Goal: Find contact information: Find contact information

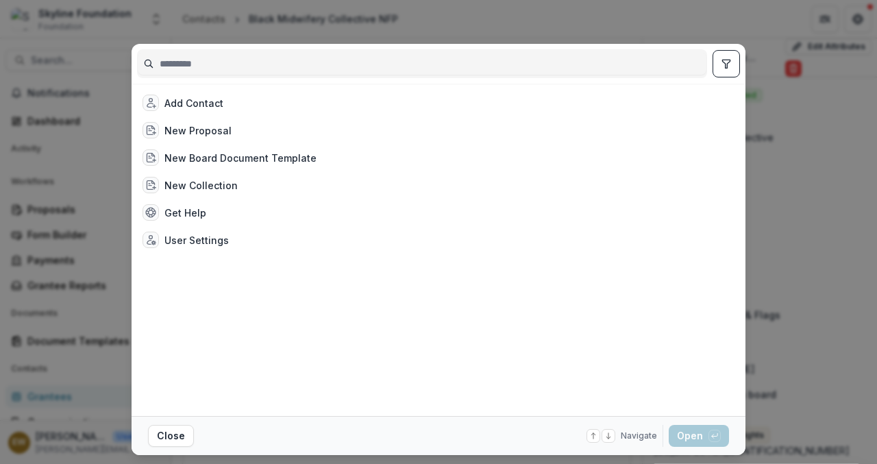
scroll to position [445, 0]
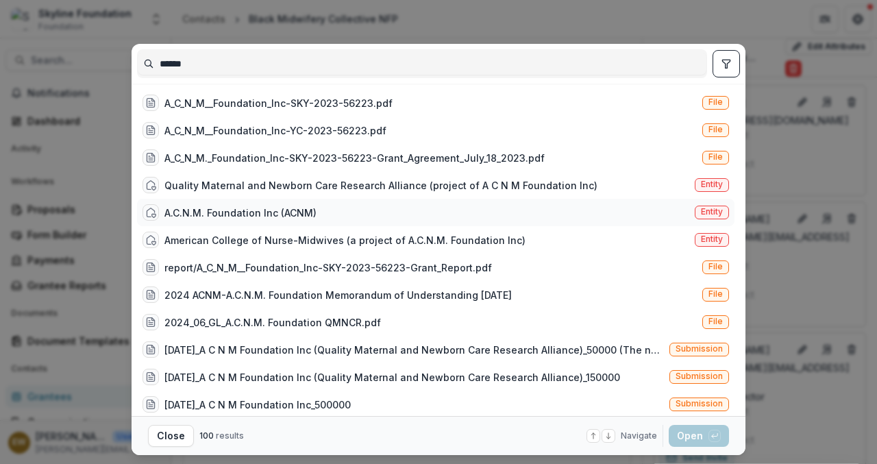
type input "******"
click at [347, 216] on div "A.C.N.M. Foundation Inc (ACNM) Entity" at bounding box center [435, 212] width 597 height 27
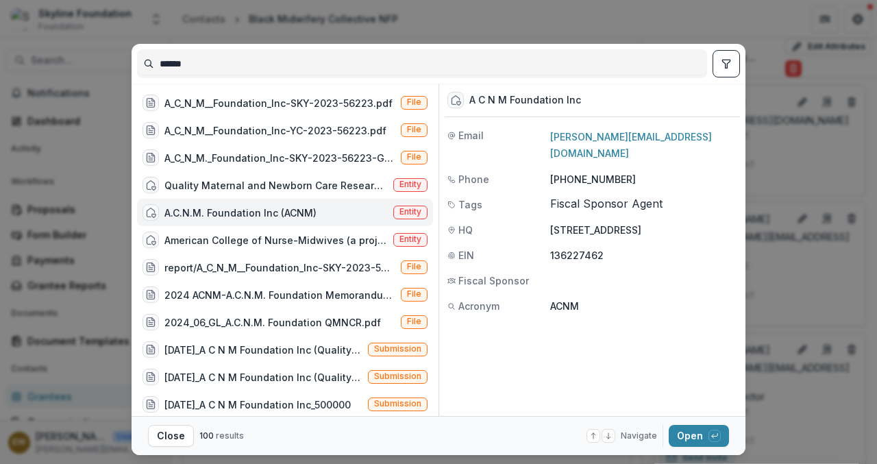
click at [653, 445] on div "Navigate up and down with arrow keys Open with enter key" at bounding box center [657, 436] width 142 height 22
click at [671, 435] on button "Open with enter key" at bounding box center [699, 436] width 60 height 22
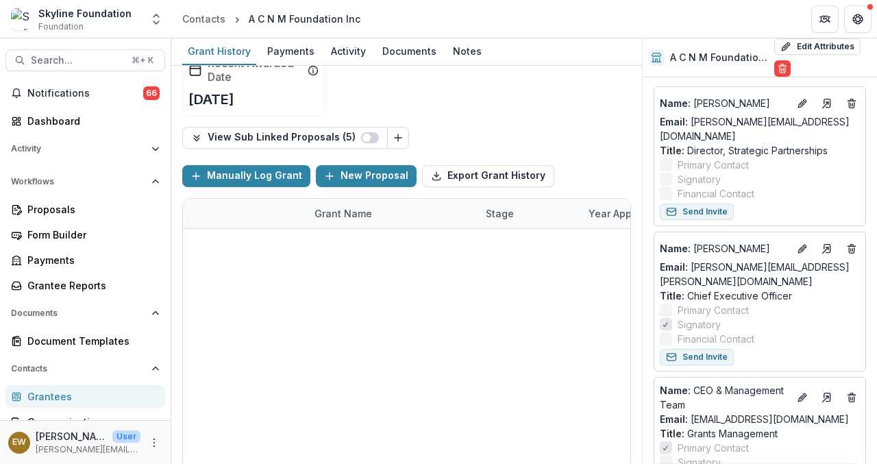
scroll to position [466, 0]
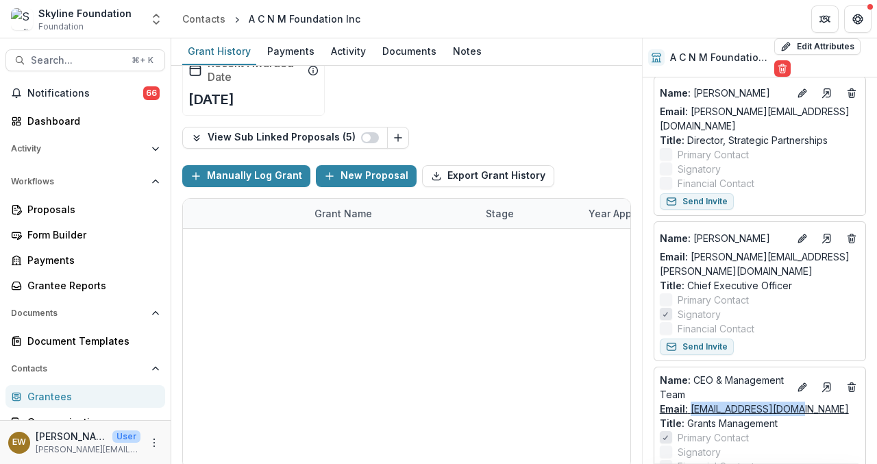
copy link "[EMAIL_ADDRESS][DOMAIN_NAME]"
drag, startPoint x: 795, startPoint y: 387, endPoint x: 691, endPoint y: 386, distance: 104.1
click at [691, 401] on div "Email: [EMAIL_ADDRESS][DOMAIN_NAME]" at bounding box center [760, 408] width 200 height 14
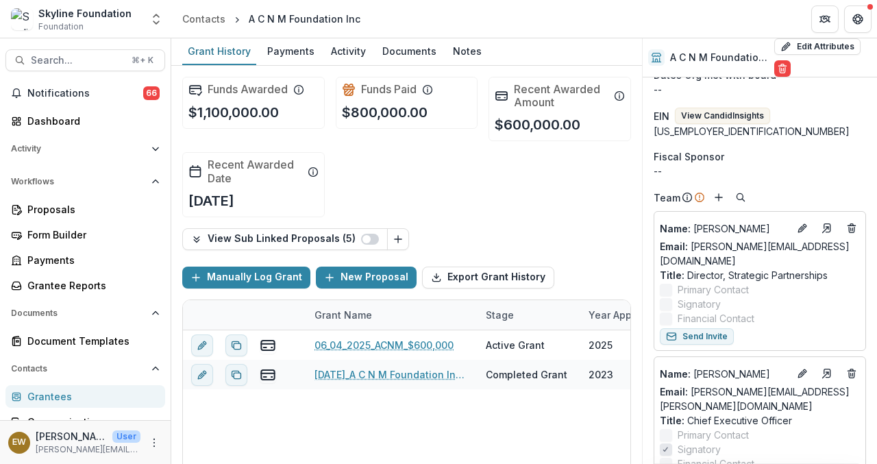
scroll to position [325, 0]
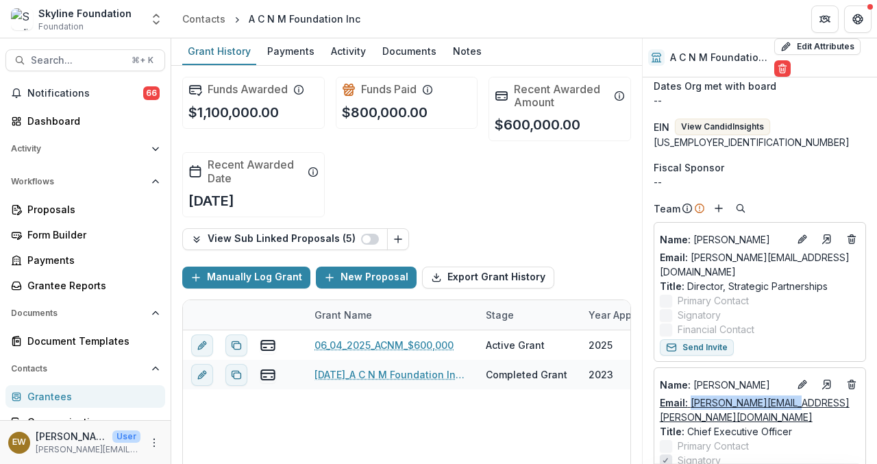
drag, startPoint x: 801, startPoint y: 389, endPoint x: 690, endPoint y: 393, distance: 111.0
click at [690, 395] on div "Email: lisa.paine@acnmf.org" at bounding box center [760, 409] width 200 height 29
click at [67, 59] on span "Search..." at bounding box center [77, 61] width 92 height 12
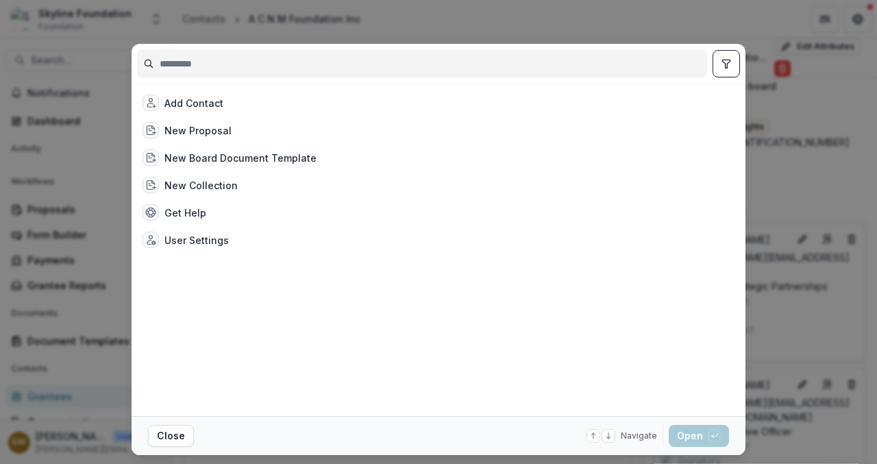
click at [252, 62] on input at bounding box center [422, 64] width 569 height 22
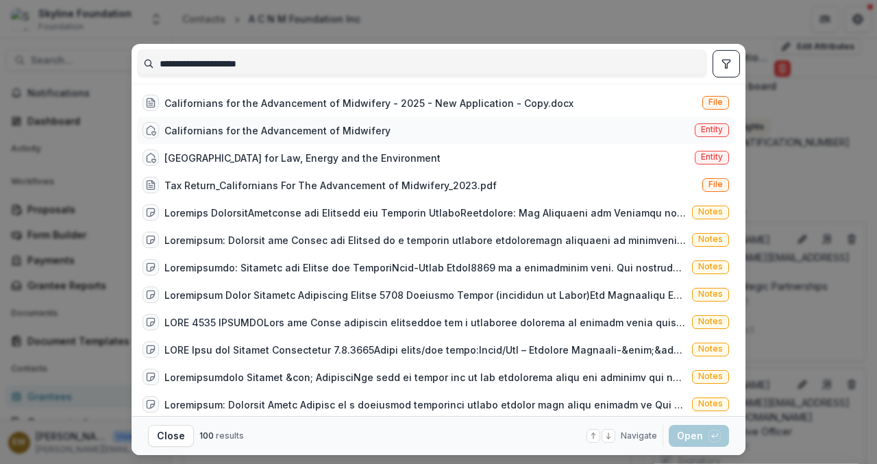
type input "**********"
click at [263, 123] on div "Californians for the Advancement of Midwifery" at bounding box center [277, 130] width 226 height 14
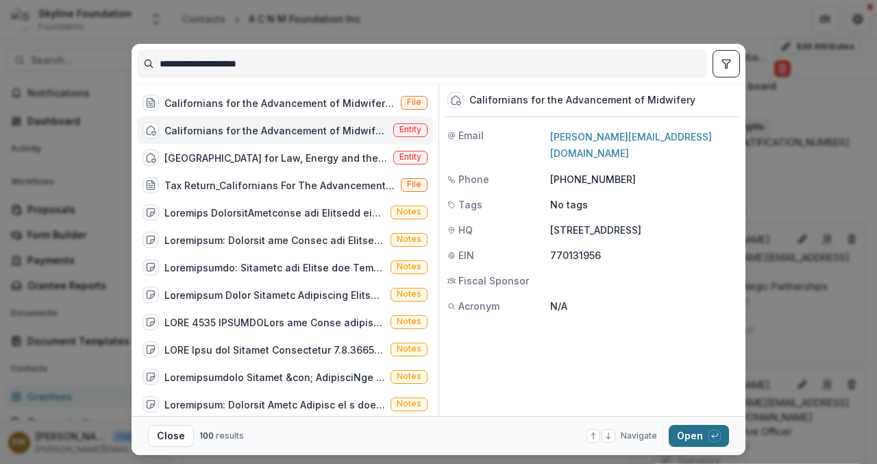
click at [677, 431] on button "Open with enter key" at bounding box center [699, 436] width 60 height 22
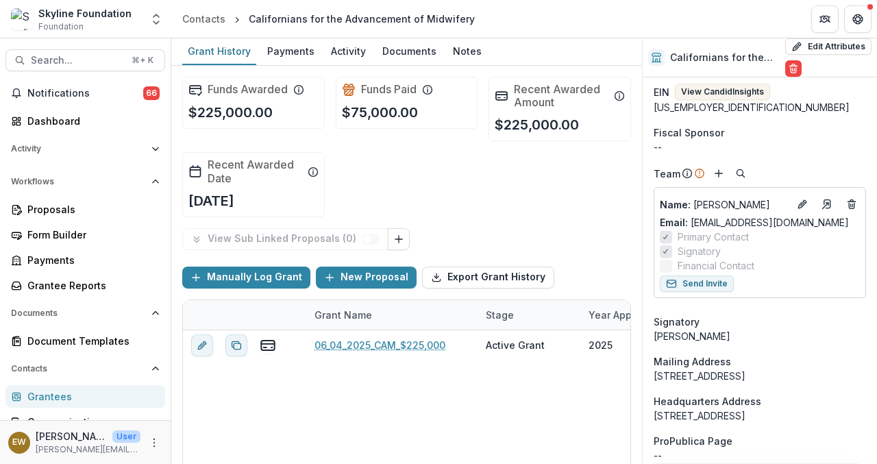
scroll to position [410, 0]
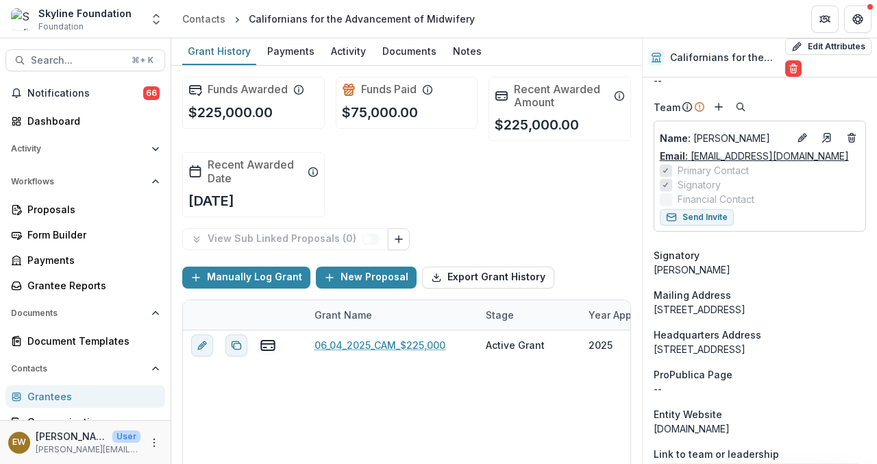
drag, startPoint x: 848, startPoint y: 169, endPoint x: 688, endPoint y: 171, distance: 159.6
click at [688, 163] on div "Email: rdavis@californiamidwifery.com" at bounding box center [760, 156] width 200 height 14
copy link "rdavis@californiamidwifery.com"
click at [53, 62] on span "Search..." at bounding box center [77, 61] width 92 height 12
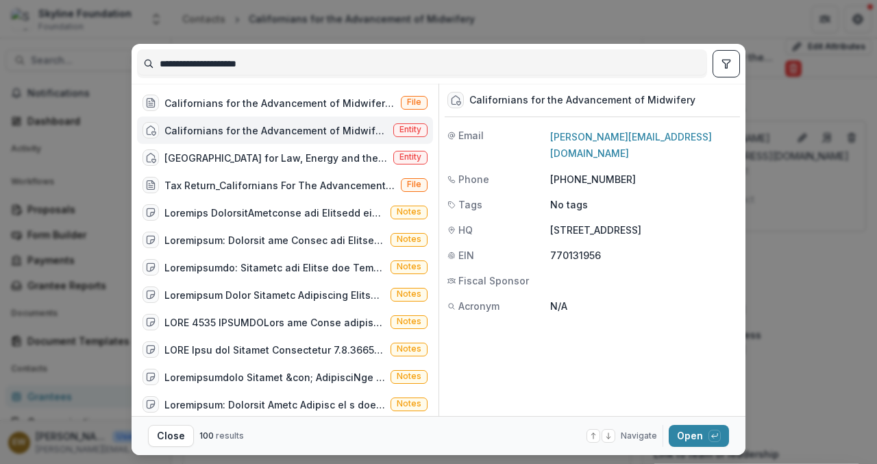
click at [225, 58] on input "**********" at bounding box center [422, 64] width 569 height 22
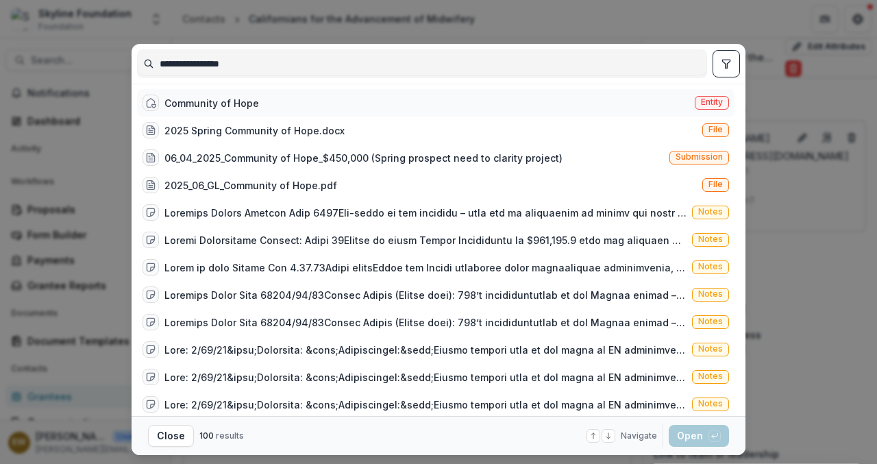
type input "**********"
click at [279, 97] on div "Community of Hope Entity" at bounding box center [435, 102] width 597 height 27
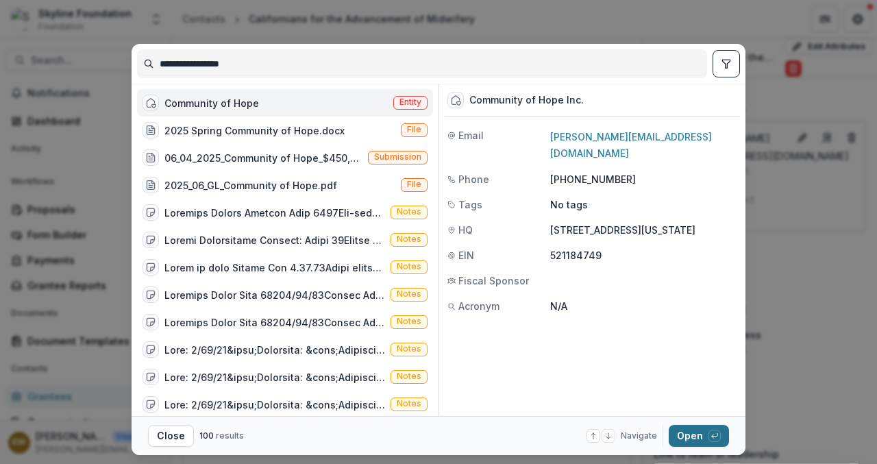
click at [679, 433] on button "Open with enter key" at bounding box center [699, 436] width 60 height 22
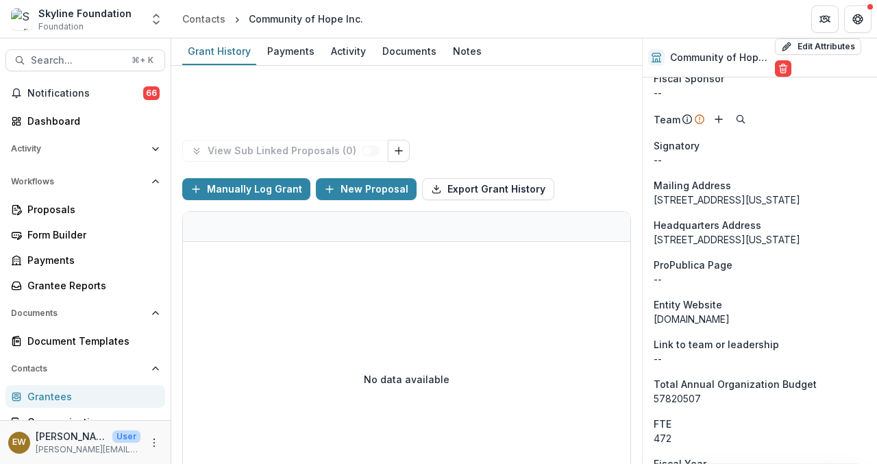
scroll to position [395, 0]
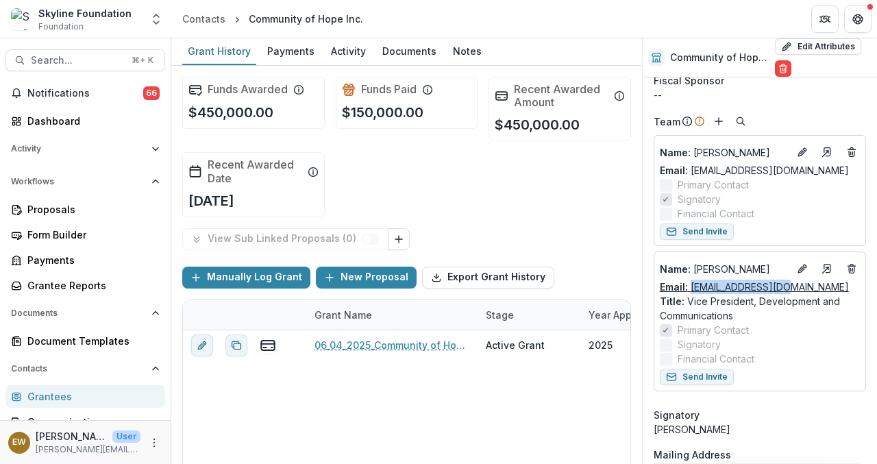
drag, startPoint x: 767, startPoint y: 284, endPoint x: 690, endPoint y: 290, distance: 76.9
click at [690, 290] on div "Email: lgarrett@cohdc.org" at bounding box center [760, 286] width 200 height 14
copy link "lgarrett@cohdc.org"
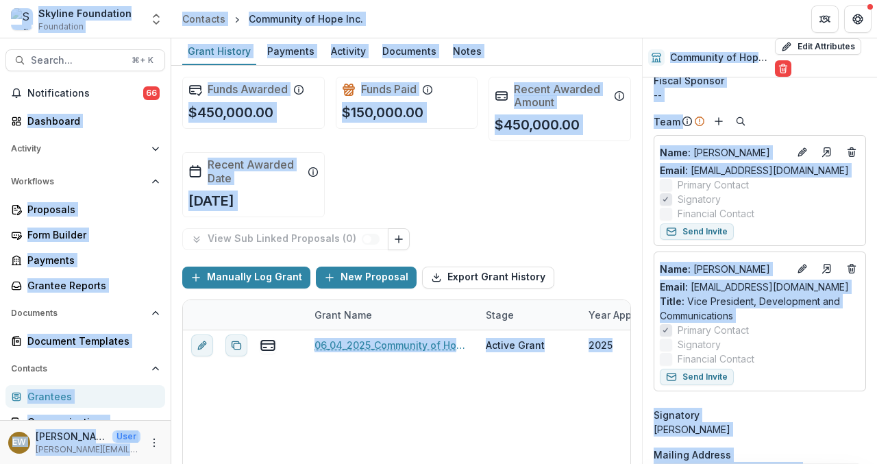
click at [815, 185] on label "Primary Contact" at bounding box center [760, 184] width 200 height 14
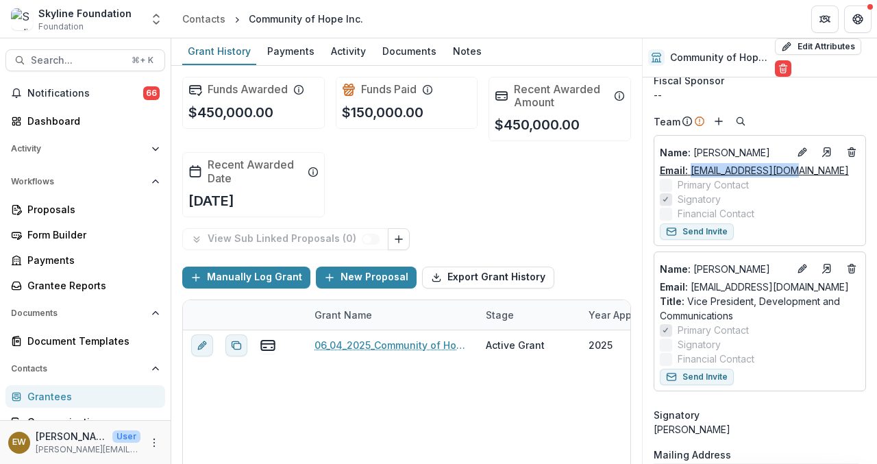
drag, startPoint x: 764, startPoint y: 169, endPoint x: 691, endPoint y: 175, distance: 72.8
click at [691, 175] on div "Email: acardwell@cohdc.org" at bounding box center [760, 170] width 200 height 14
copy link "acardwell@cohdc.org"
click at [79, 60] on span "Search..." at bounding box center [77, 61] width 92 height 12
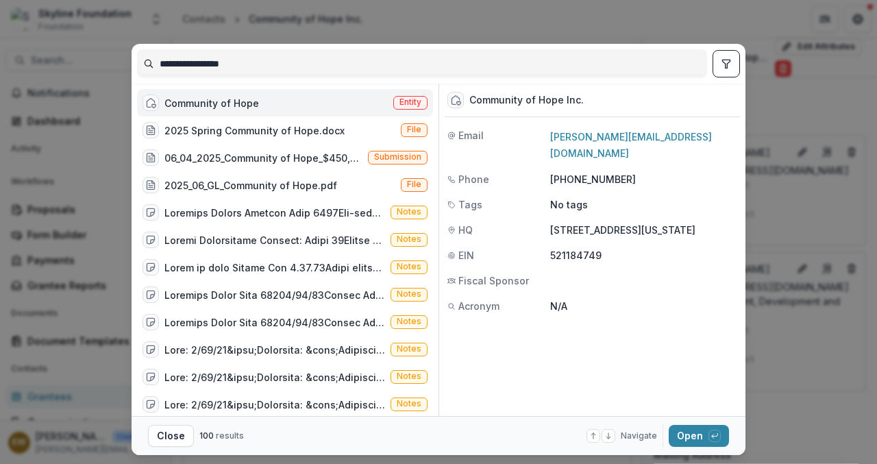
click at [277, 53] on input "**********" at bounding box center [422, 64] width 569 height 22
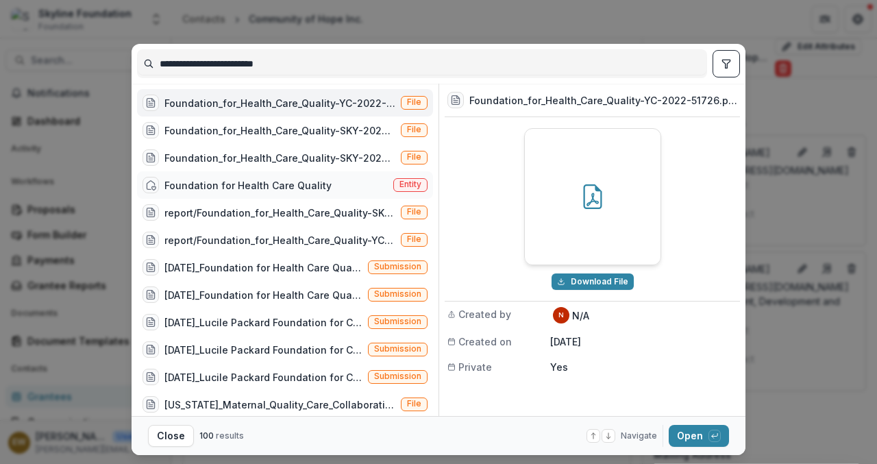
type input "**********"
click at [254, 195] on div "Foundation for Health Care Quality Entity" at bounding box center [285, 184] width 296 height 27
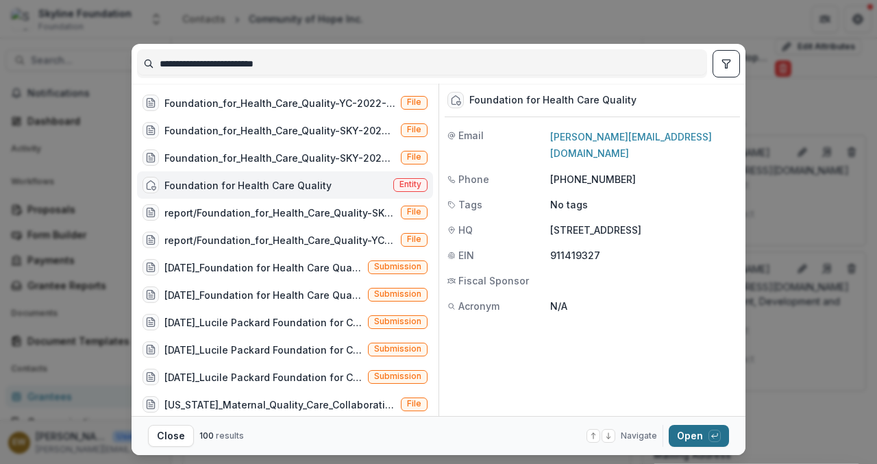
click at [686, 433] on button "Open with enter key" at bounding box center [699, 436] width 60 height 22
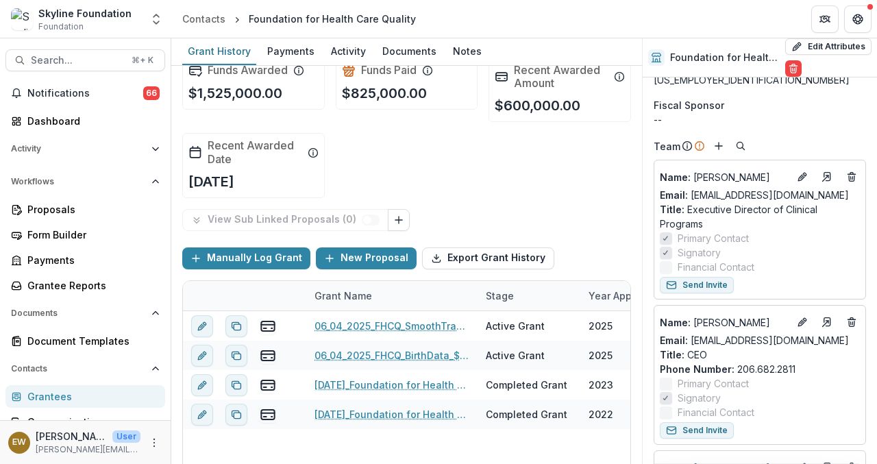
scroll to position [370, 0]
click at [826, 197] on div "Email: ksitcov@qualityhealth.org" at bounding box center [760, 195] width 200 height 14
drag, startPoint x: 819, startPoint y: 197, endPoint x: 703, endPoint y: 200, distance: 115.1
click at [703, 200] on div "Email: ksitcov@qualityhealth.org" at bounding box center [760, 195] width 200 height 14
drag, startPoint x: 830, startPoint y: 346, endPoint x: 692, endPoint y: 345, distance: 137.7
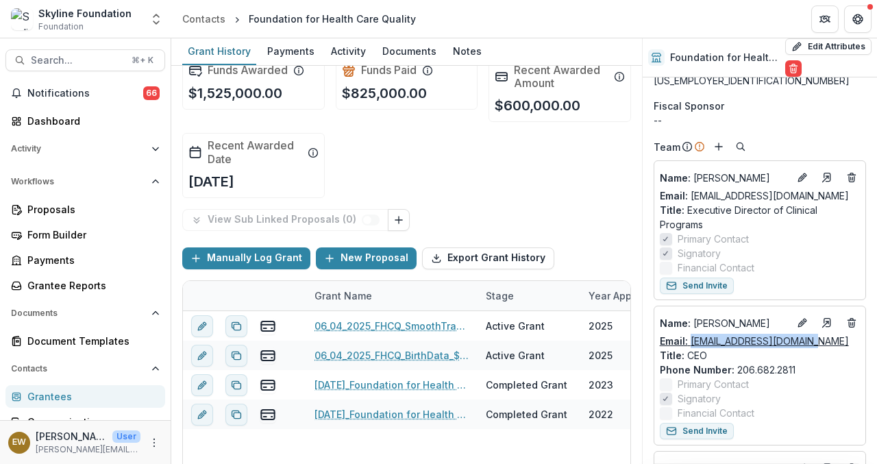
click at [692, 345] on div "Email: gweir@qualityhealth.org" at bounding box center [760, 341] width 200 height 14
copy link "gweir@qualityhealth.org"
click at [119, 61] on button "Search... ⌘ + K" at bounding box center [85, 60] width 160 height 22
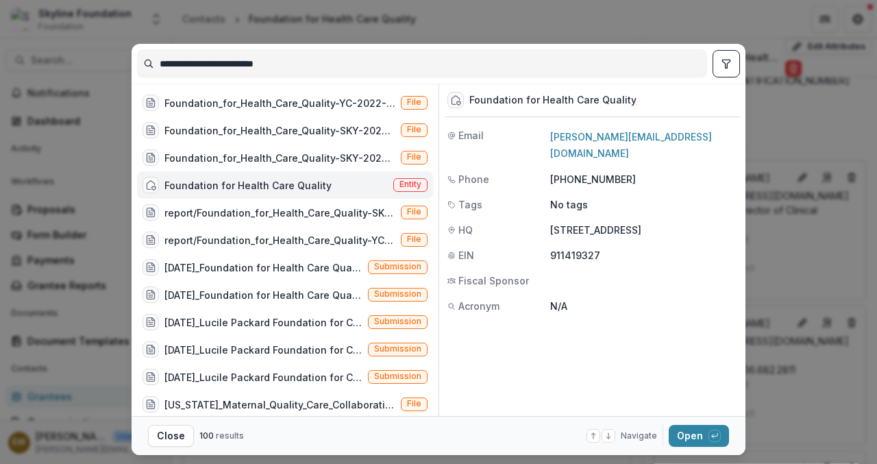
click at [288, 69] on input "**********" at bounding box center [422, 64] width 569 height 22
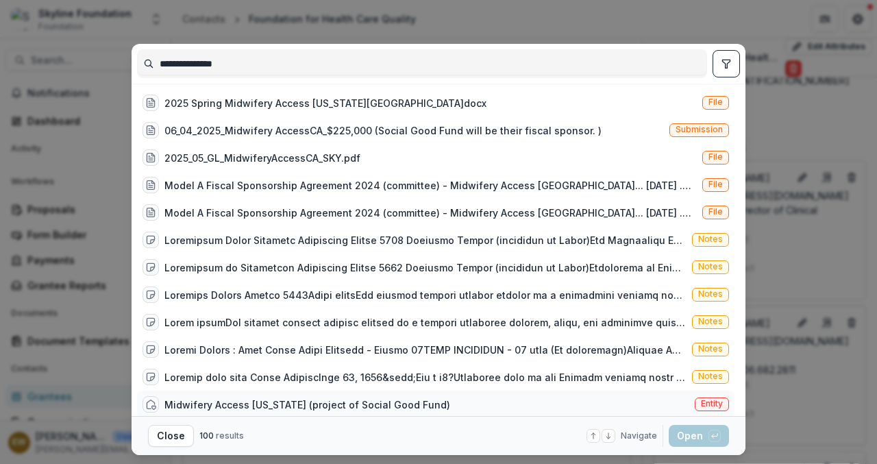
type input "**********"
click at [390, 394] on div "Midwifery Access California (project of Social Good Fund) Entity" at bounding box center [435, 403] width 597 height 27
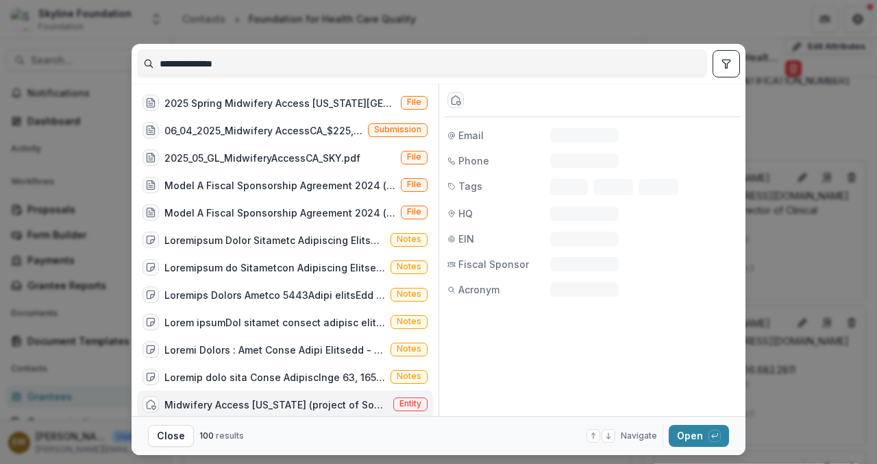
scroll to position [8, 0]
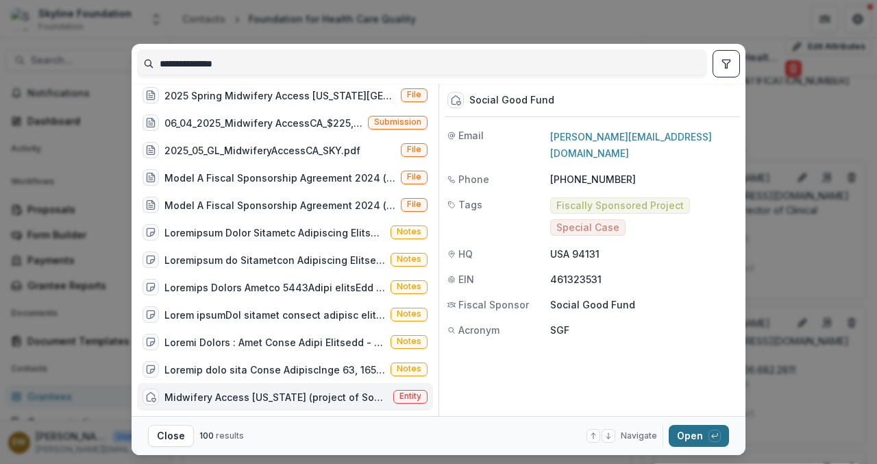
click at [673, 432] on button "Open with enter key" at bounding box center [699, 436] width 60 height 22
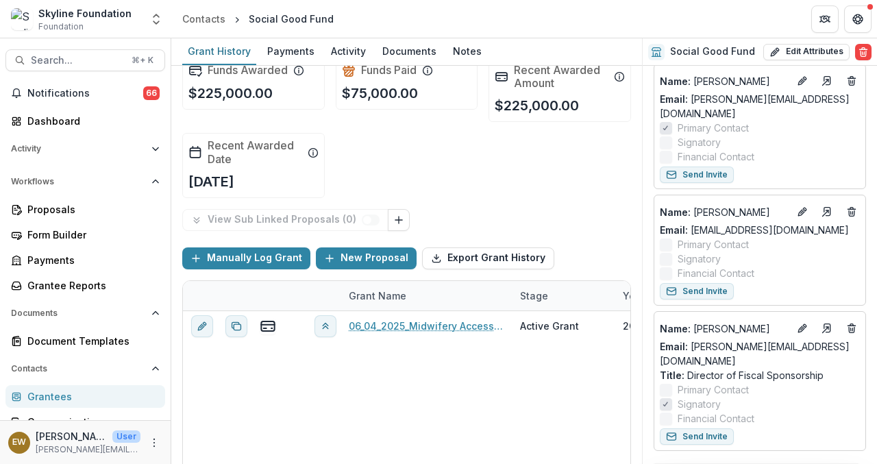
scroll to position [582, 0]
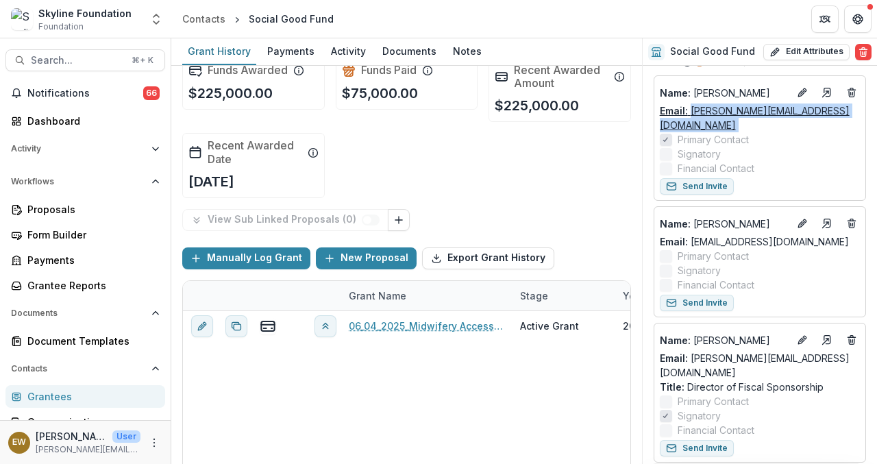
drag, startPoint x: 828, startPoint y: 132, endPoint x: 691, endPoint y: 129, distance: 137.0
click at [691, 129] on div "Name : Holly Smith Email: holly@midwiferyrising.org Primary Contact Signatory F…" at bounding box center [760, 129] width 200 height 94
copy div "holly@midwiferyrising.org Primary Contact"
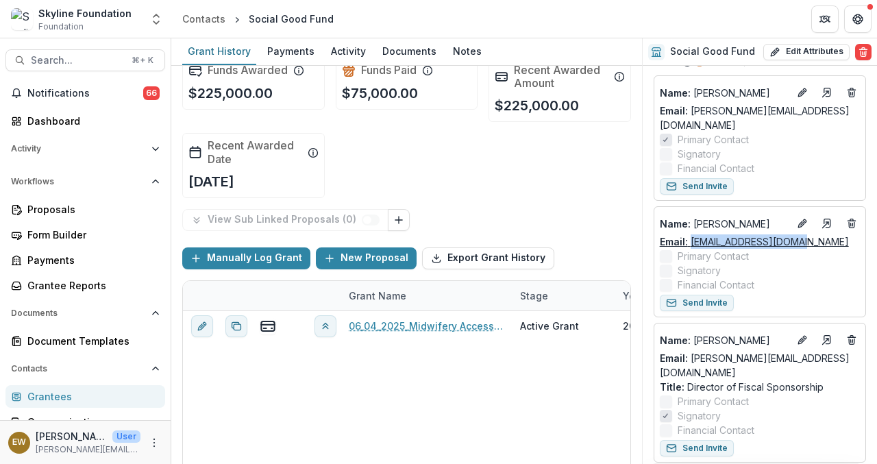
drag, startPoint x: 811, startPoint y: 247, endPoint x: 690, endPoint y: 246, distance: 120.6
click at [690, 246] on div "Email: lizdonnelly@gmail.com" at bounding box center [760, 241] width 200 height 14
copy link "lizdonnelly@gmail.com"
click at [47, 64] on span "Search..." at bounding box center [77, 61] width 92 height 12
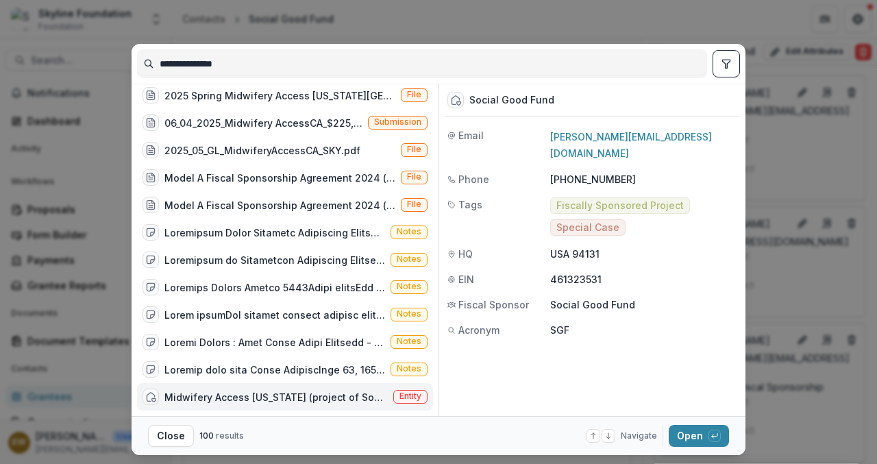
click at [327, 66] on input "**********" at bounding box center [422, 64] width 569 height 22
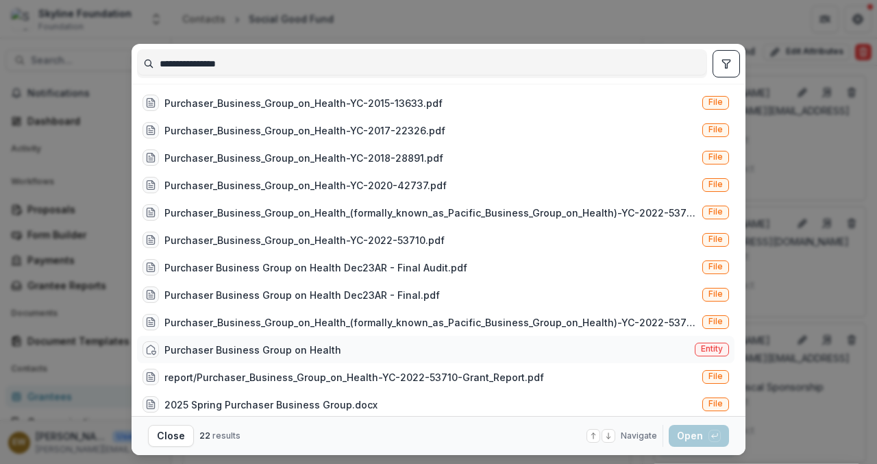
type input "**********"
click at [376, 338] on div "Purchaser Business Group on Health Entity" at bounding box center [435, 349] width 597 height 27
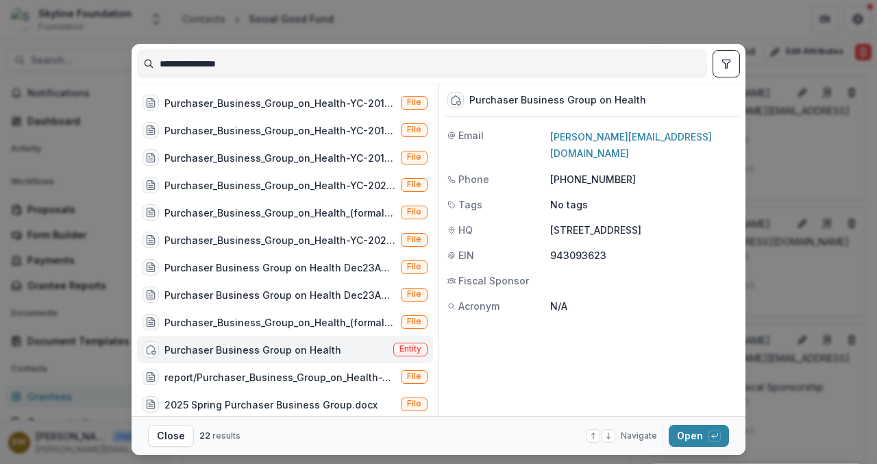
click at [684, 424] on footer "Close 22 results Navigate up and down with arrow keys Open with enter key" at bounding box center [439, 435] width 614 height 39
click at [680, 434] on button "Open with enter key" at bounding box center [699, 436] width 60 height 22
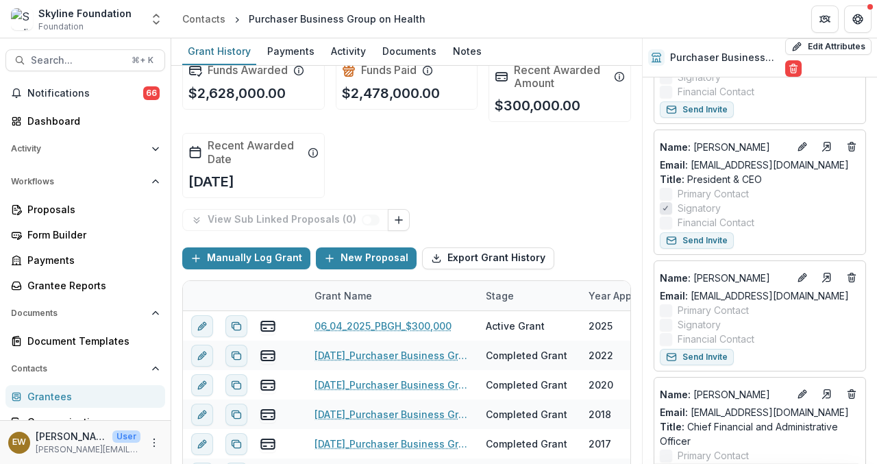
scroll to position [498, 0]
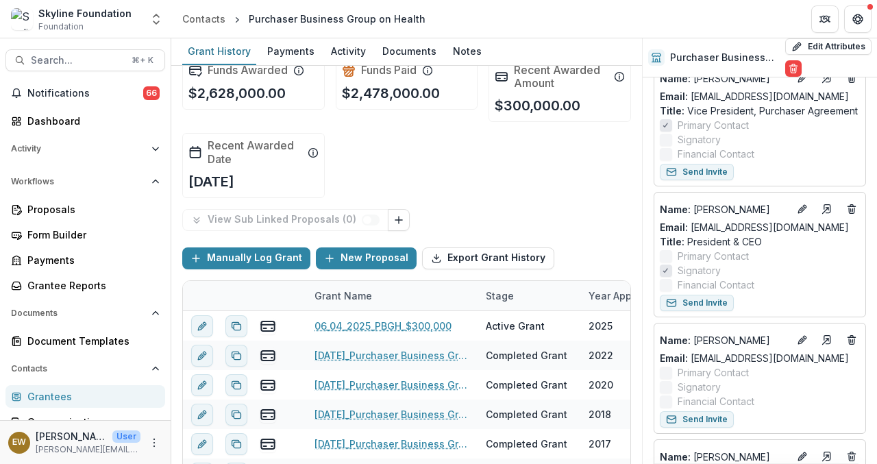
click at [5, 49] on button "Search... ⌘ + K" at bounding box center [85, 60] width 160 height 22
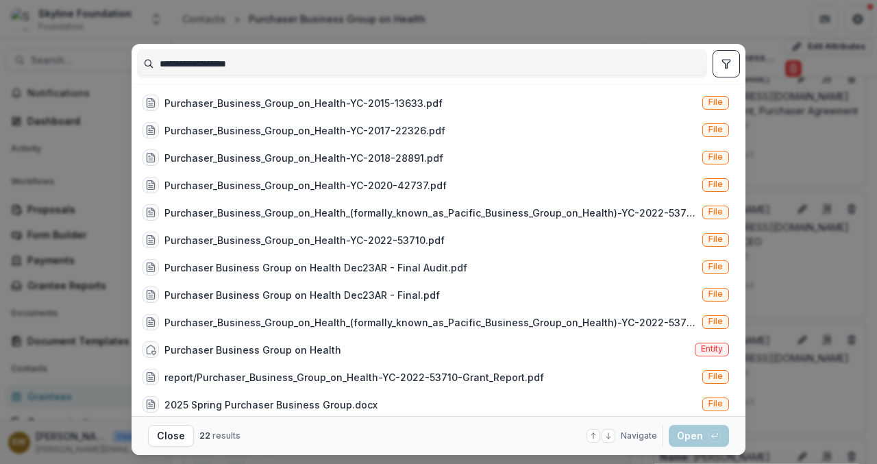
type input "**********"
click at [725, 16] on div "**********" at bounding box center [438, 232] width 877 height 464
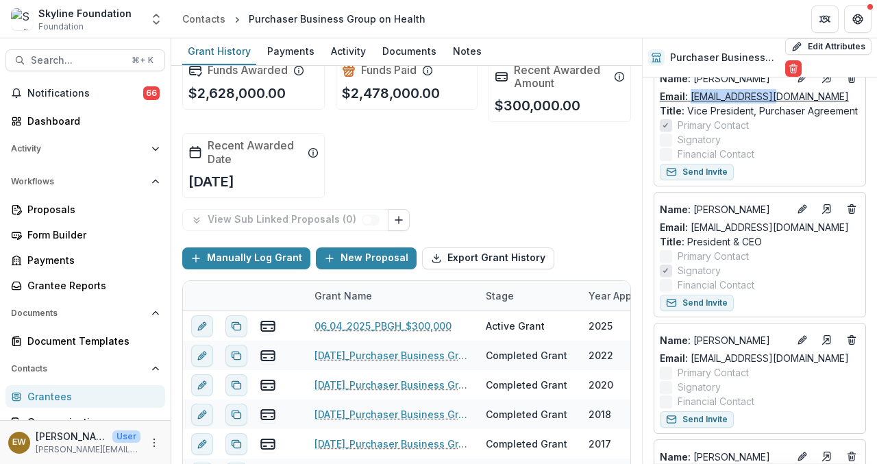
drag, startPoint x: 766, startPoint y: 112, endPoint x: 690, endPoint y: 116, distance: 75.5
click at [690, 103] on div "Email: rdeaton@pbgh.org" at bounding box center [760, 96] width 200 height 14
copy link "rdeaton@pbgh.org"
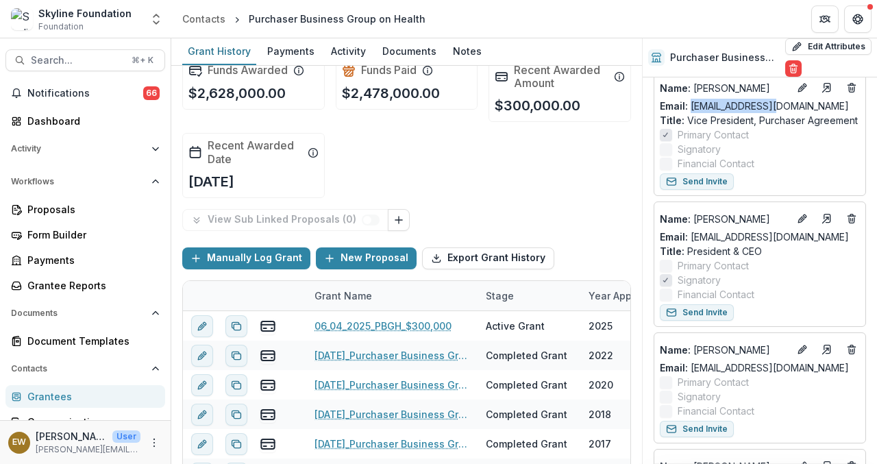
scroll to position [488, 0]
drag, startPoint x: 816, startPoint y: 252, endPoint x: 690, endPoint y: 256, distance: 126.1
click at [690, 244] on div "Email: emitchell@pbgh.org" at bounding box center [760, 236] width 200 height 14
copy link "emitchell@pbgh.org"
